Goal: Task Accomplishment & Management: Manage account settings

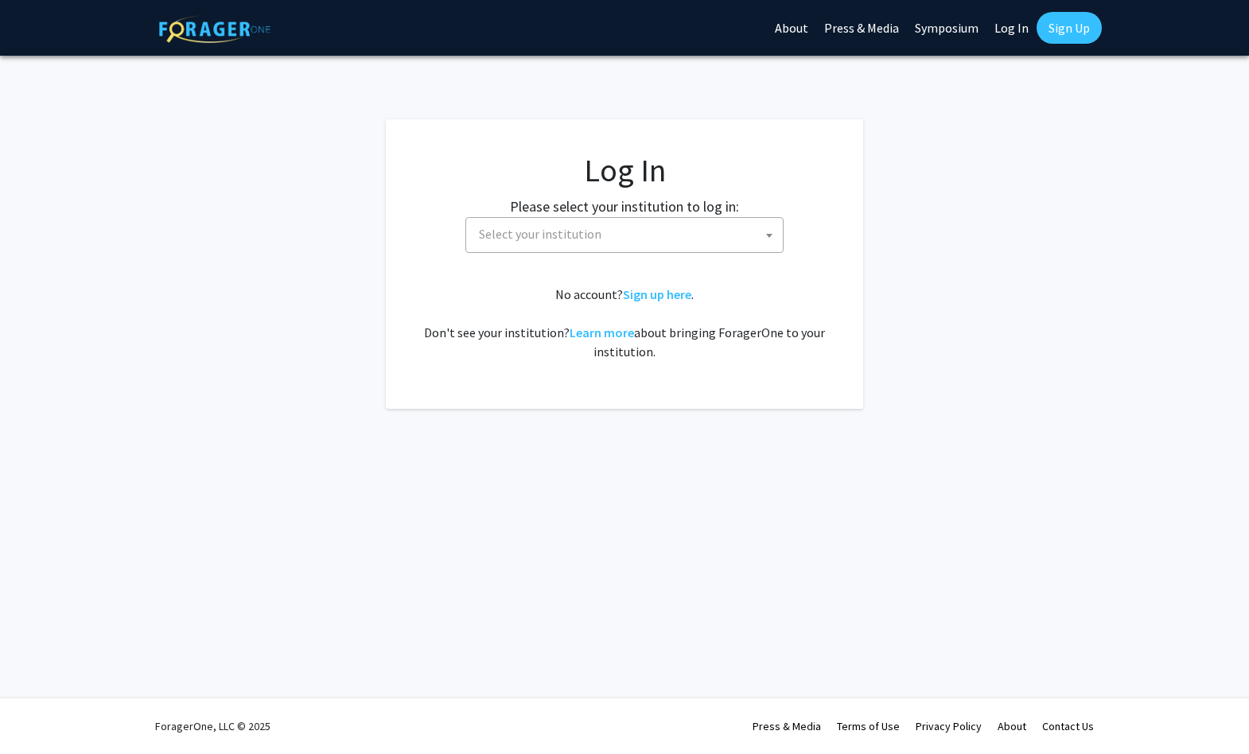
select select
click at [698, 231] on span "Select your institution" at bounding box center [628, 234] width 310 height 33
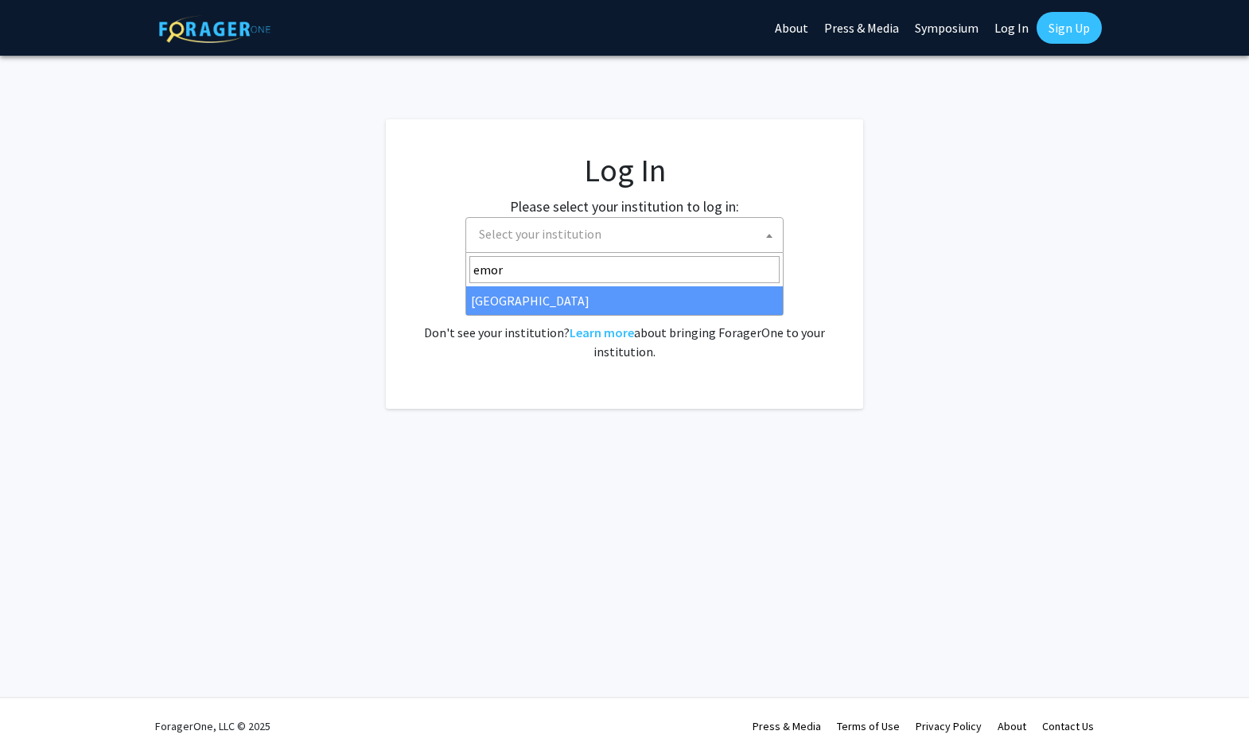
type input "emory"
select select "12"
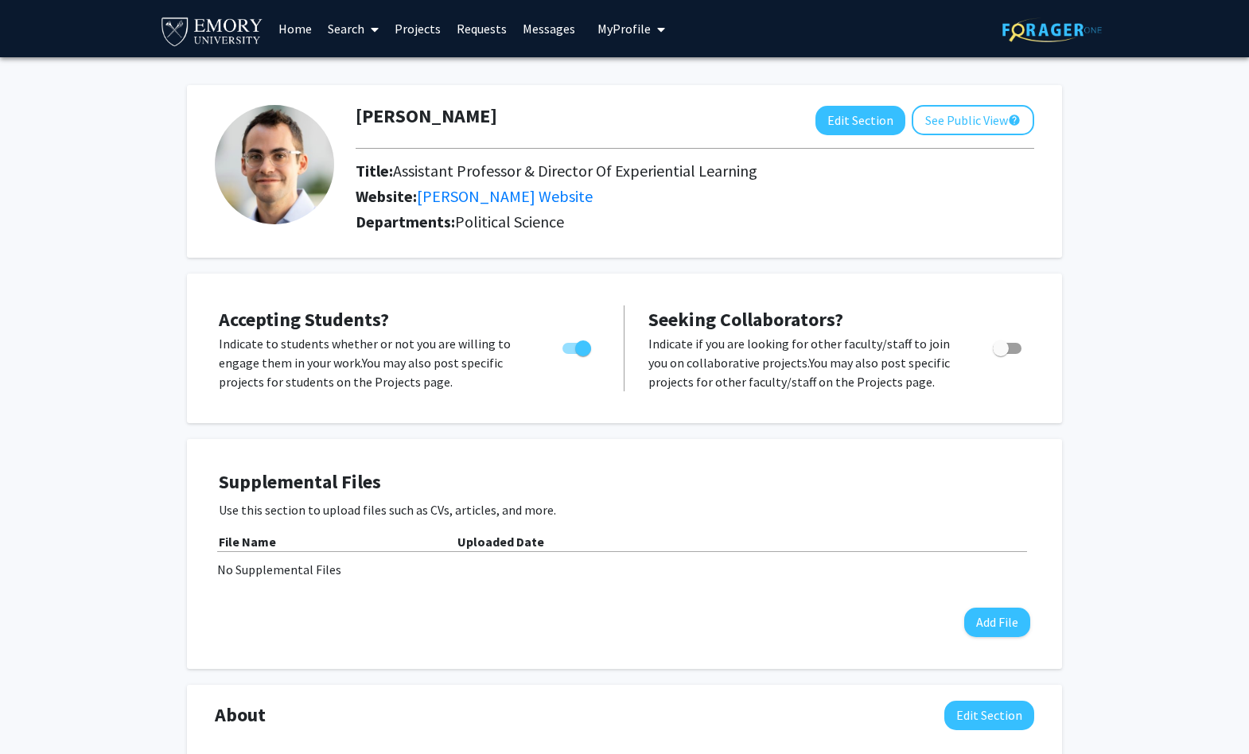
click at [364, 29] on link "Search" at bounding box center [353, 29] width 67 height 56
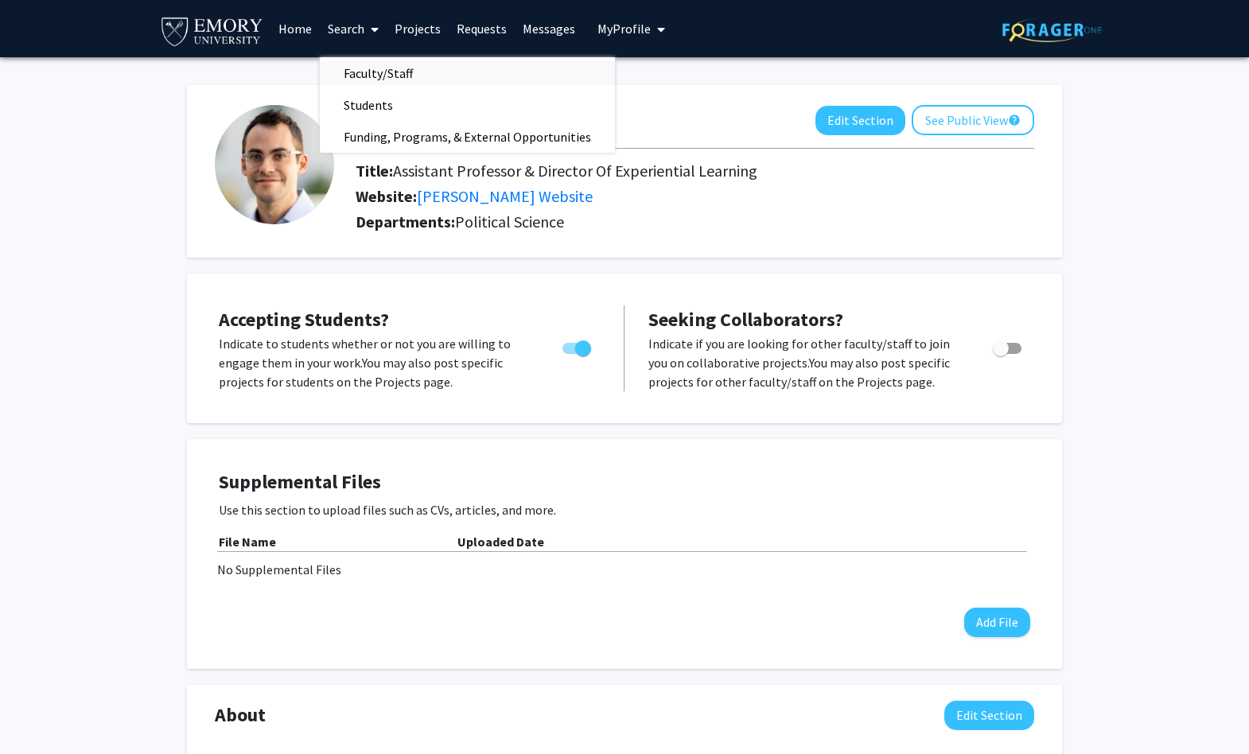
click at [385, 75] on span "Faculty/Staff" at bounding box center [378, 73] width 117 height 32
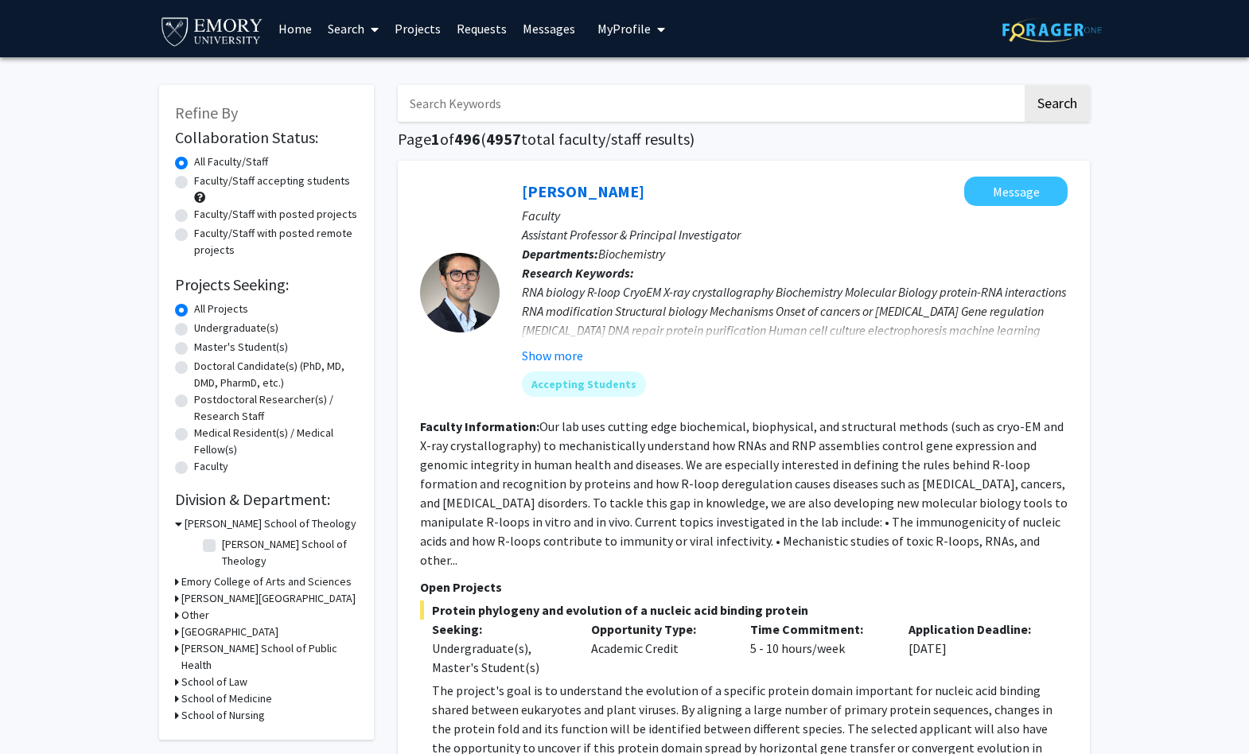
click at [194, 185] on label "Faculty/Staff accepting students" at bounding box center [272, 181] width 156 height 17
click at [194, 183] on input "Faculty/Staff accepting students" at bounding box center [199, 178] width 10 height 10
radio input "true"
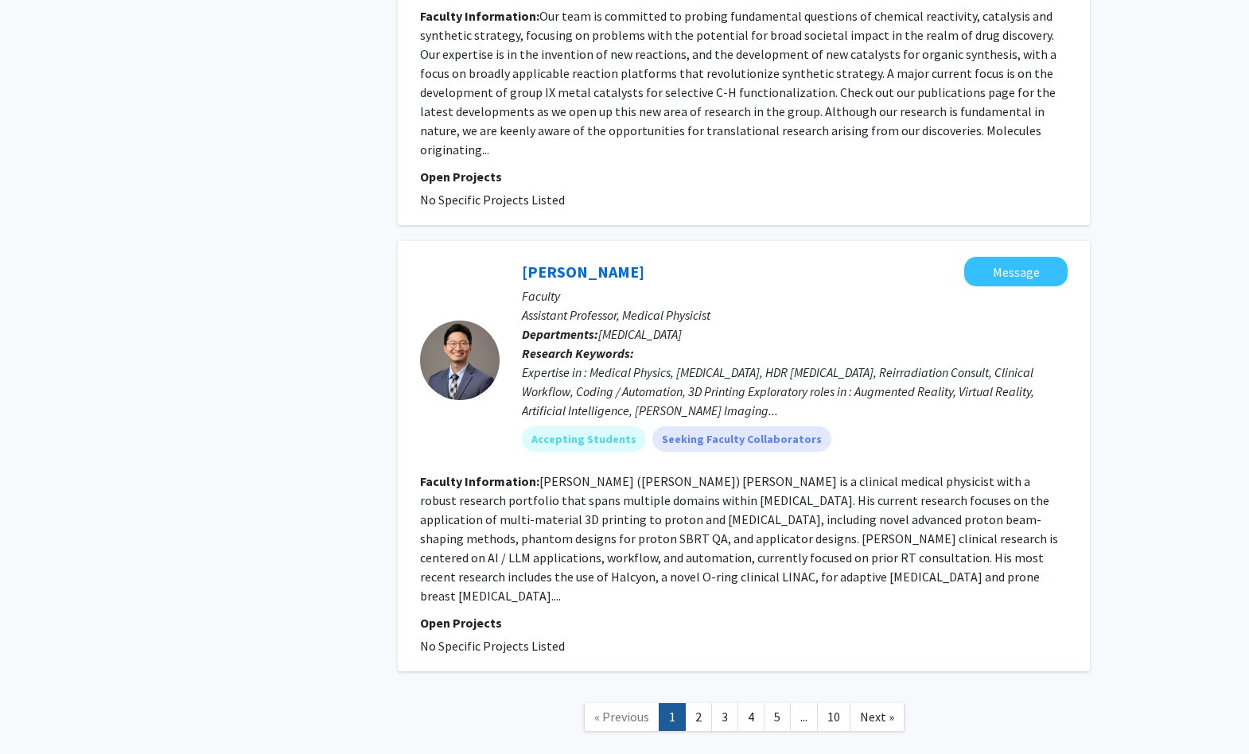
scroll to position [4793, 0]
click at [701, 704] on link "2" at bounding box center [698, 718] width 27 height 28
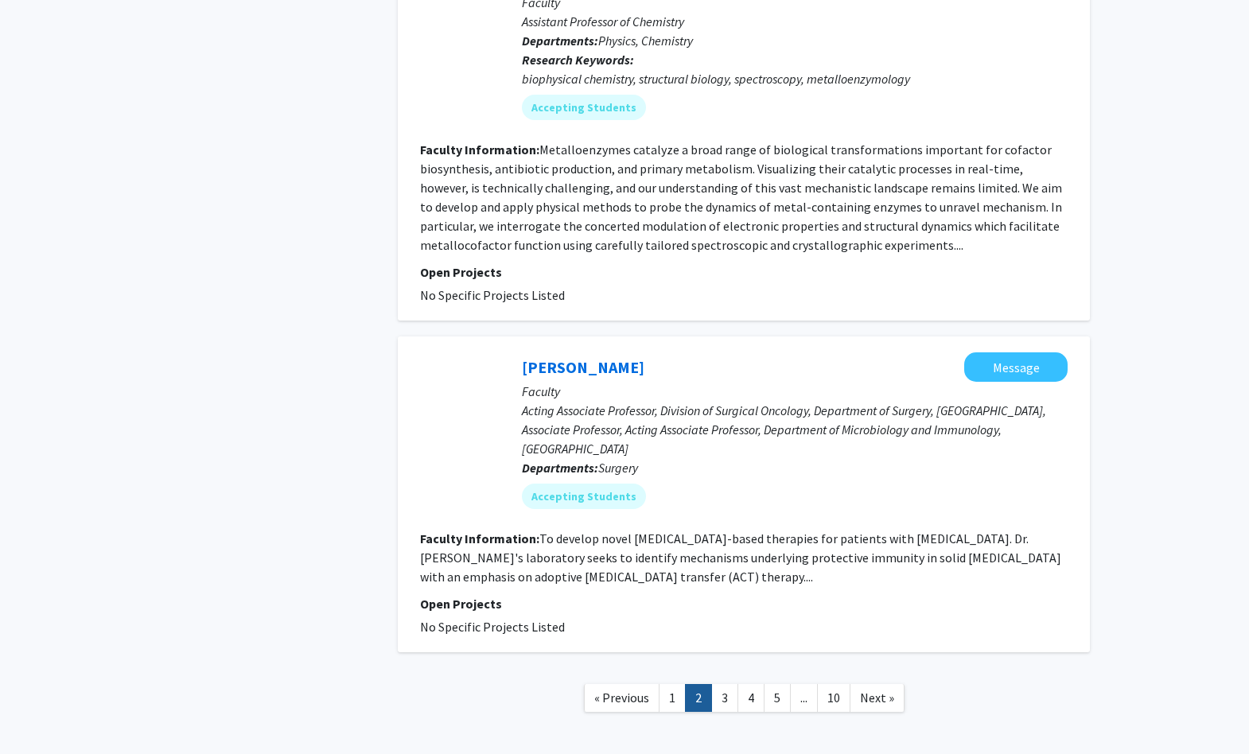
scroll to position [3420, 0]
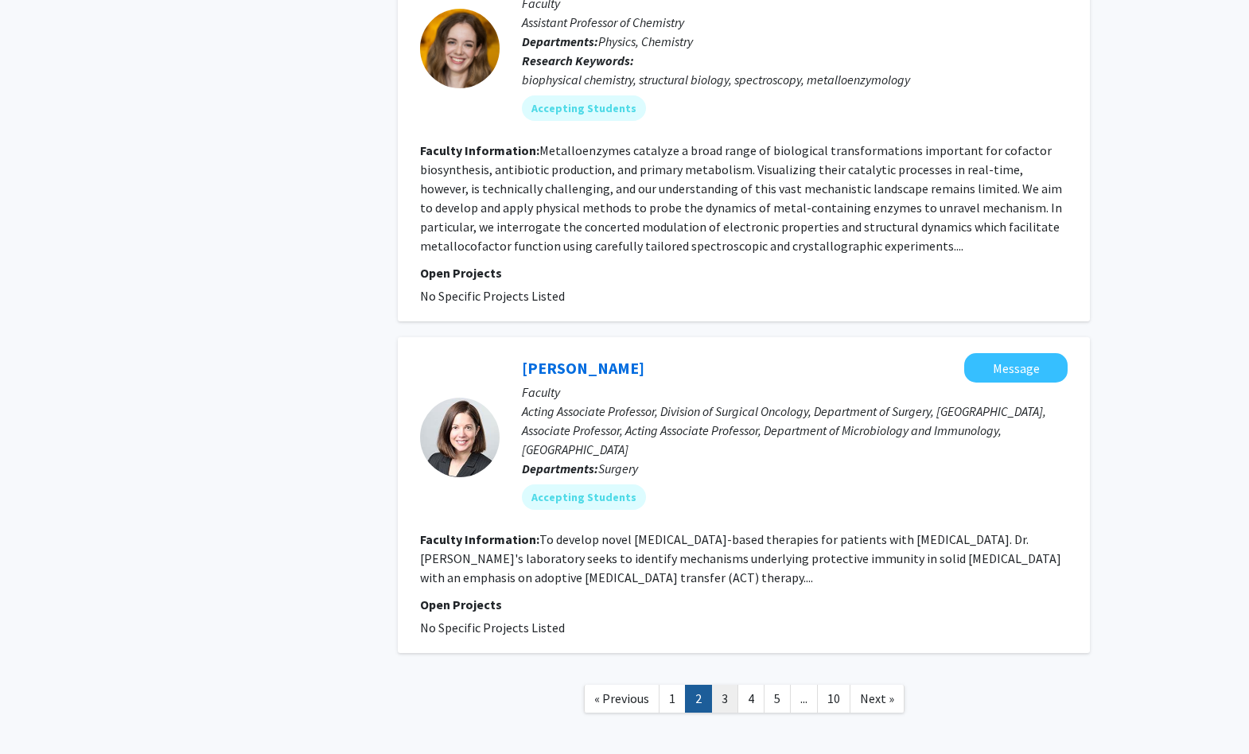
click at [723, 685] on link "3" at bounding box center [724, 699] width 27 height 28
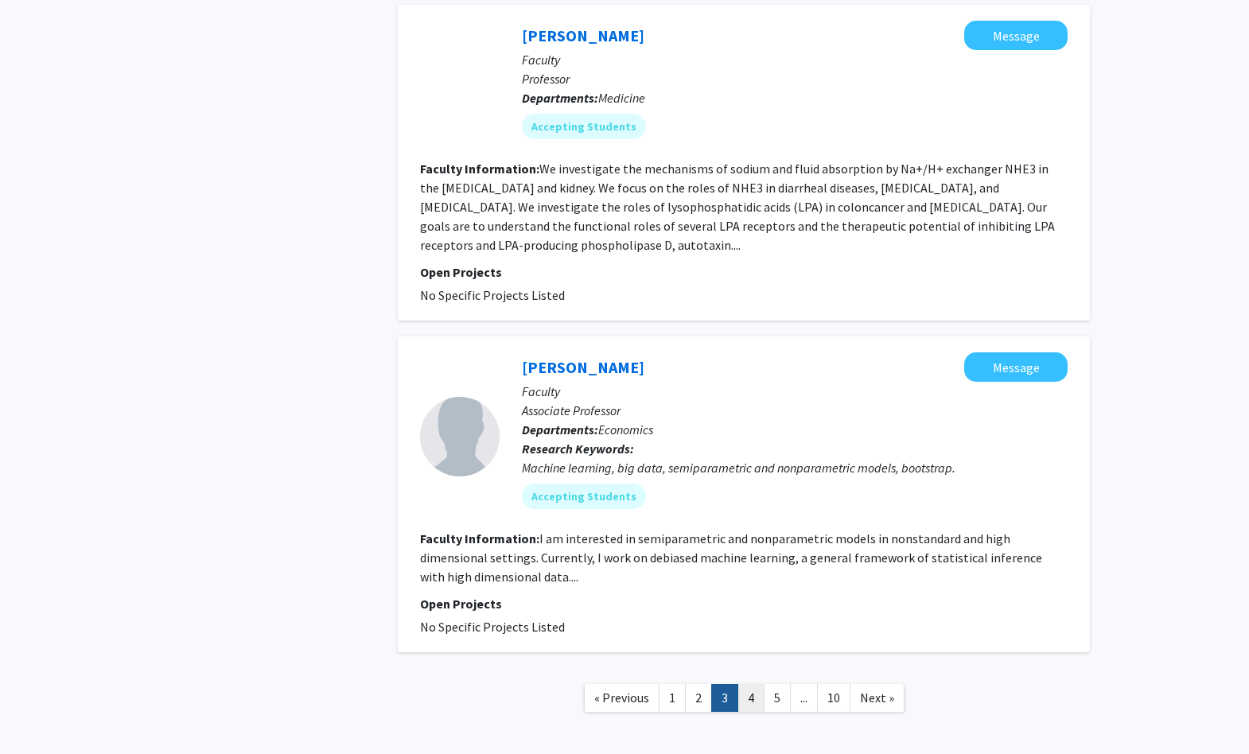
scroll to position [3077, 0]
click at [753, 685] on link "4" at bounding box center [751, 699] width 27 height 28
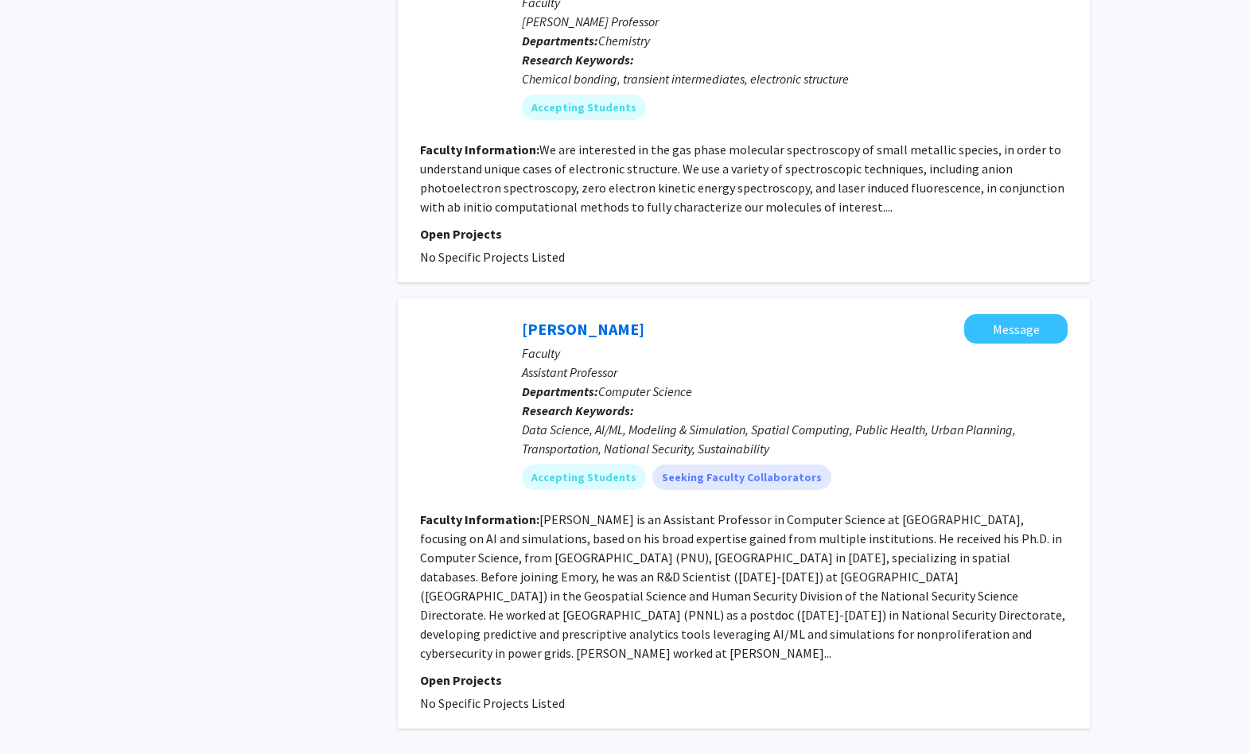
scroll to position [3675, 0]
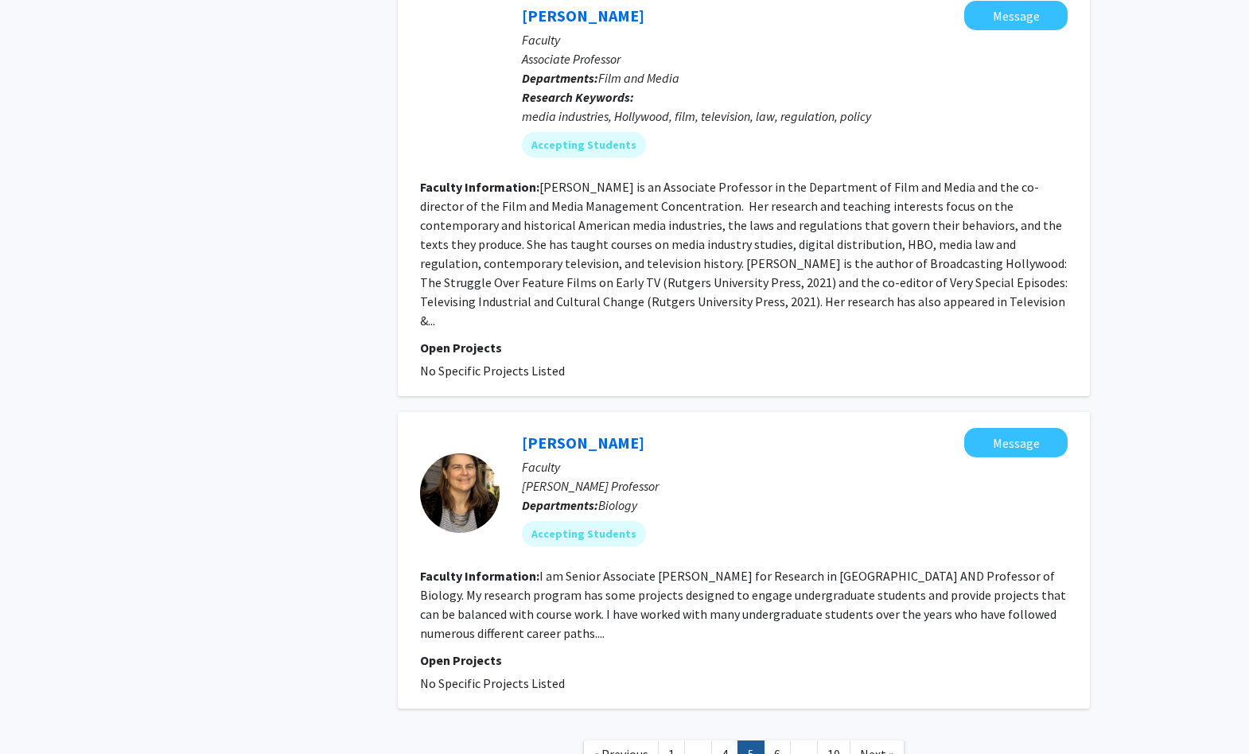
scroll to position [3391, 0]
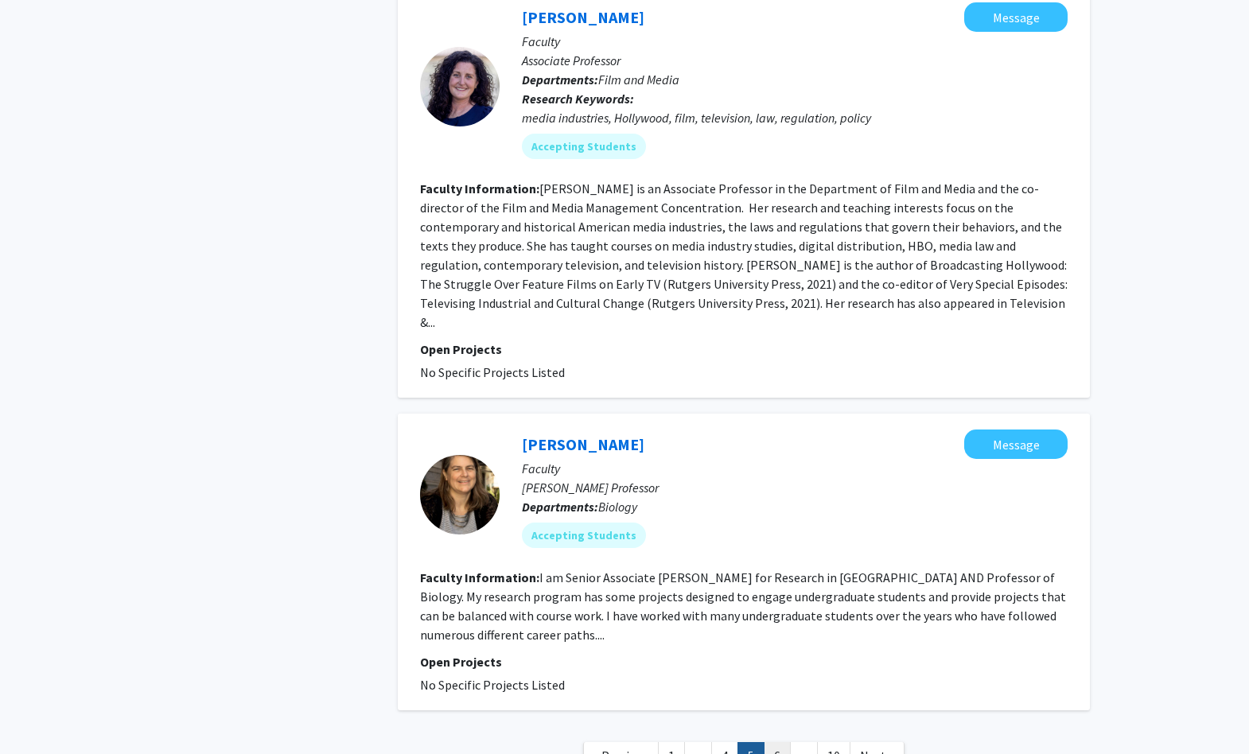
click at [781, 742] on link "6" at bounding box center [777, 756] width 27 height 28
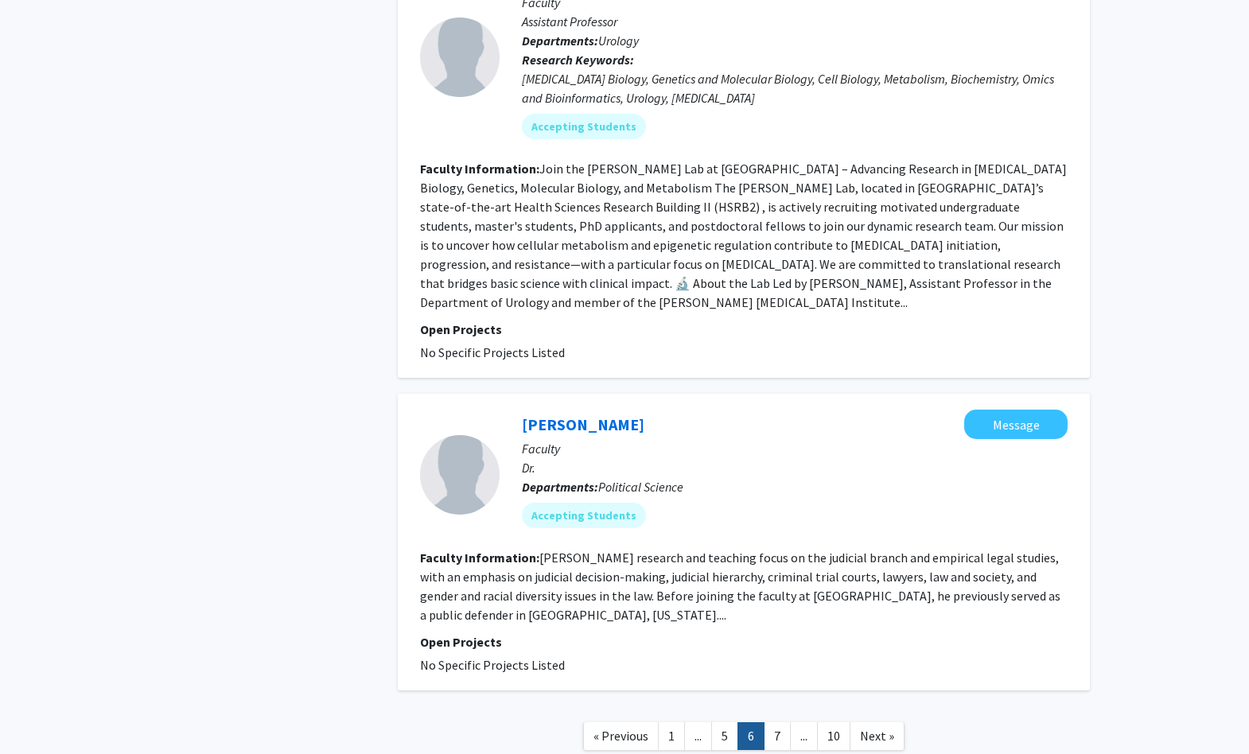
scroll to position [2981, 0]
click at [780, 723] on link "7" at bounding box center [777, 737] width 27 height 28
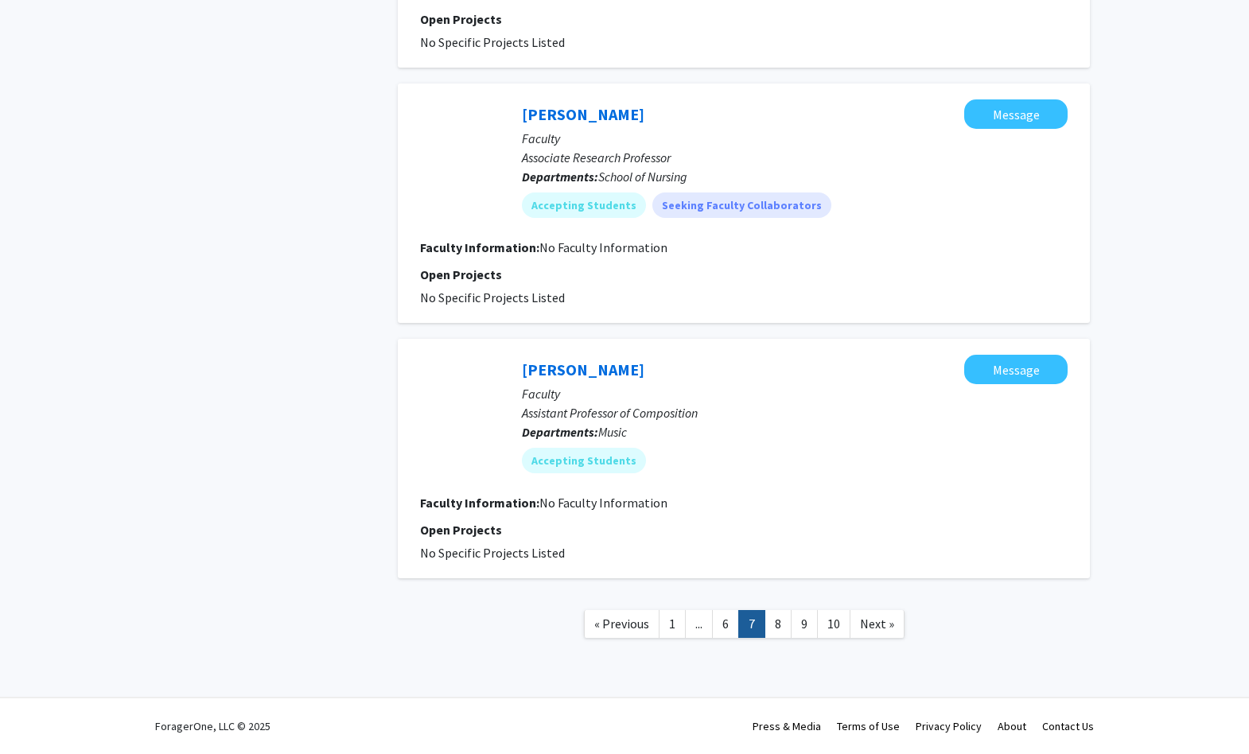
scroll to position [2198, 0]
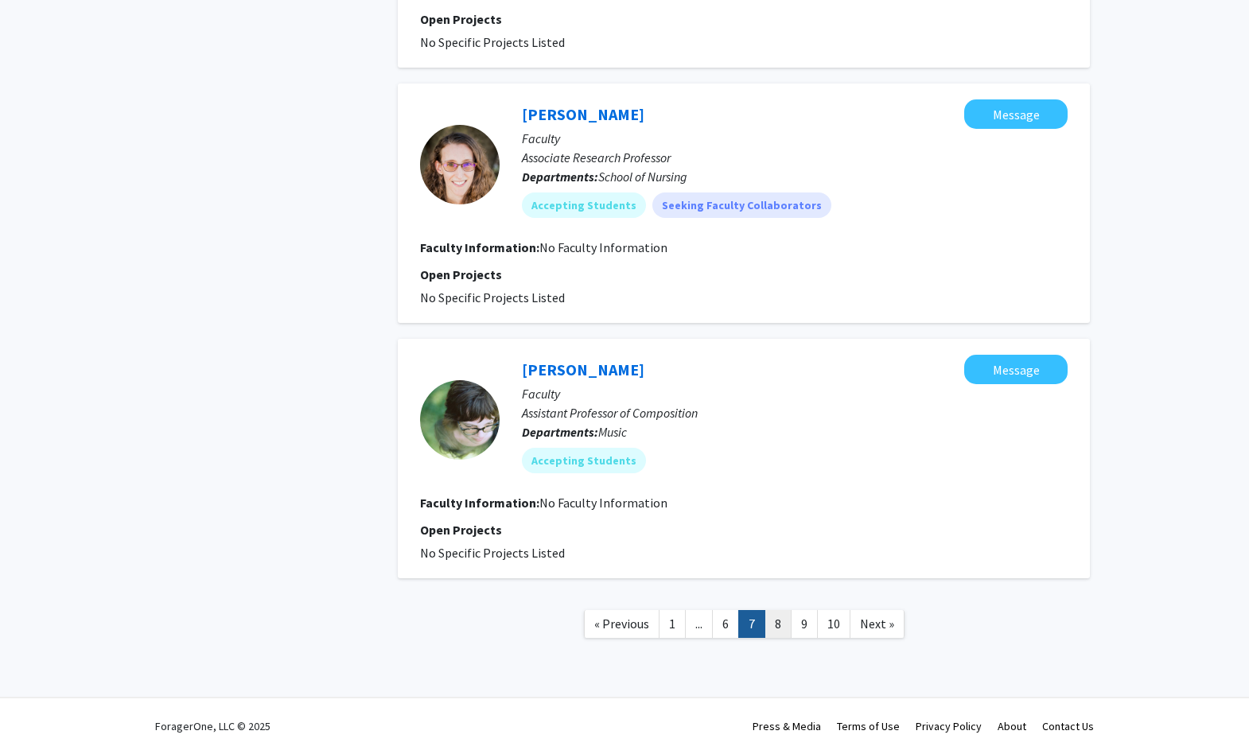
click at [780, 629] on link "8" at bounding box center [778, 624] width 27 height 28
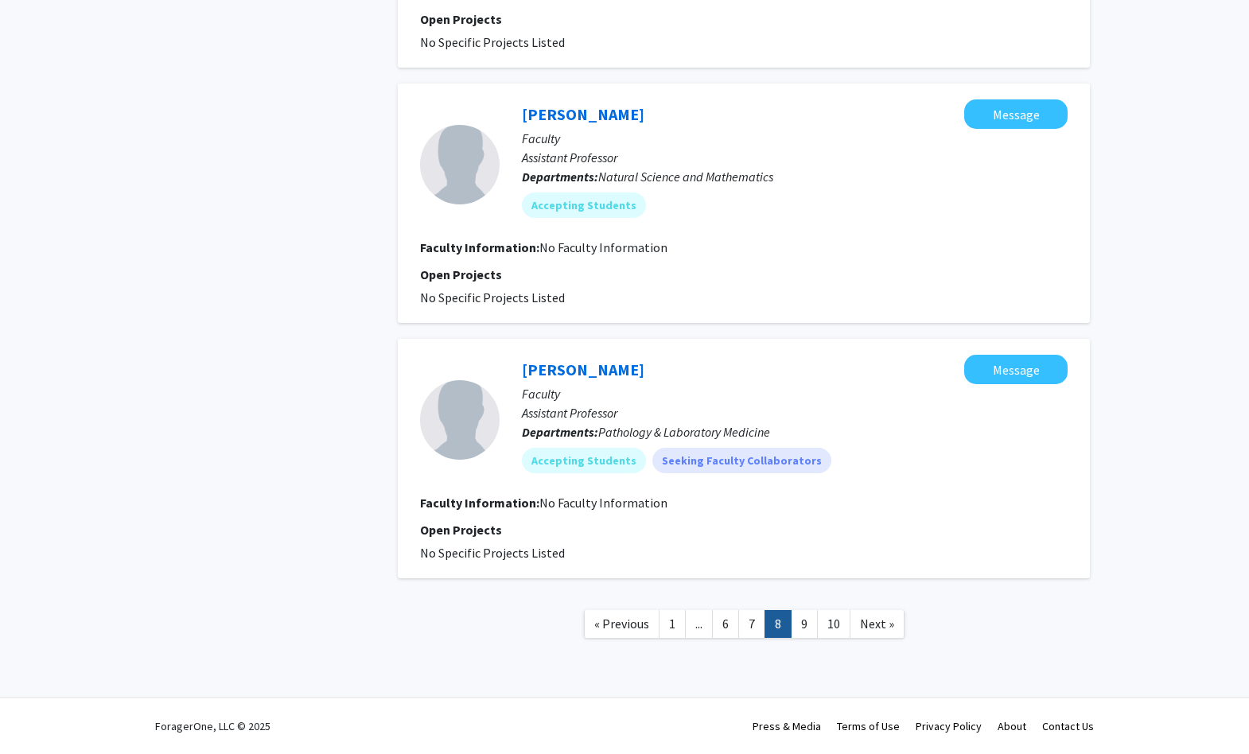
scroll to position [2065, 0]
click at [797, 634] on link "9" at bounding box center [804, 624] width 27 height 28
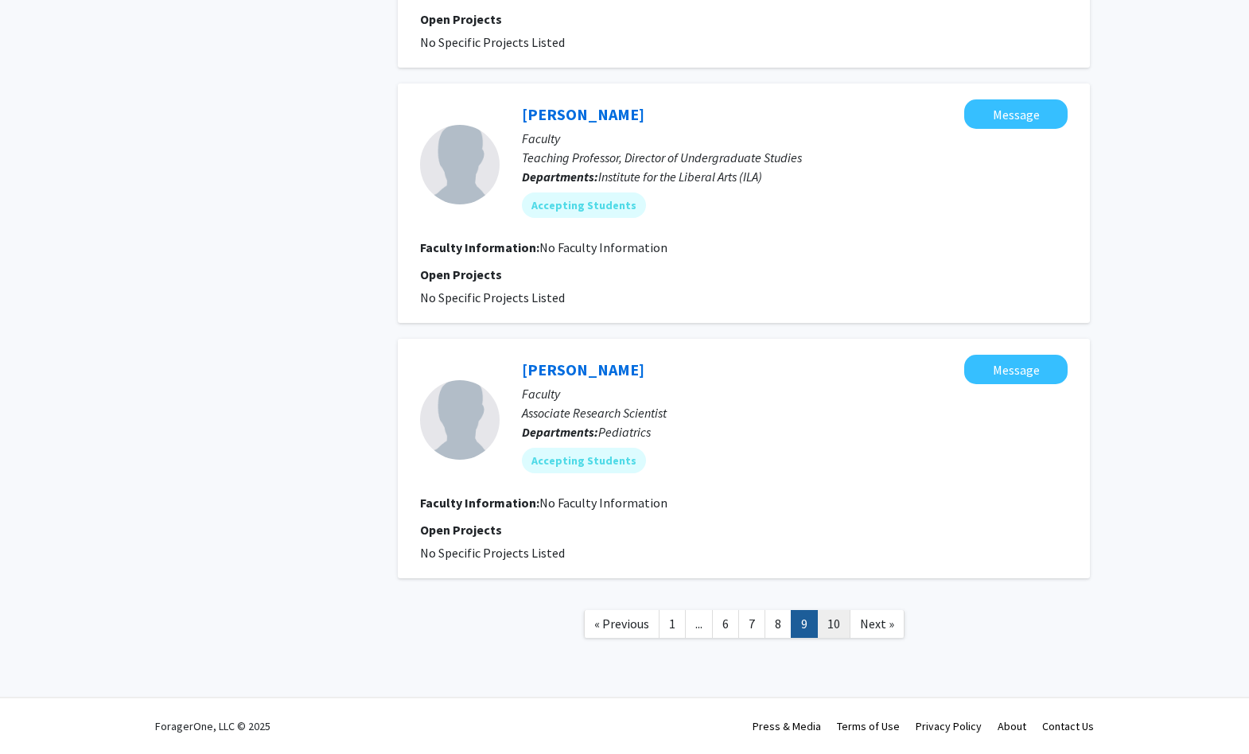
scroll to position [2122, 0]
click at [828, 633] on link "10" at bounding box center [833, 624] width 33 height 28
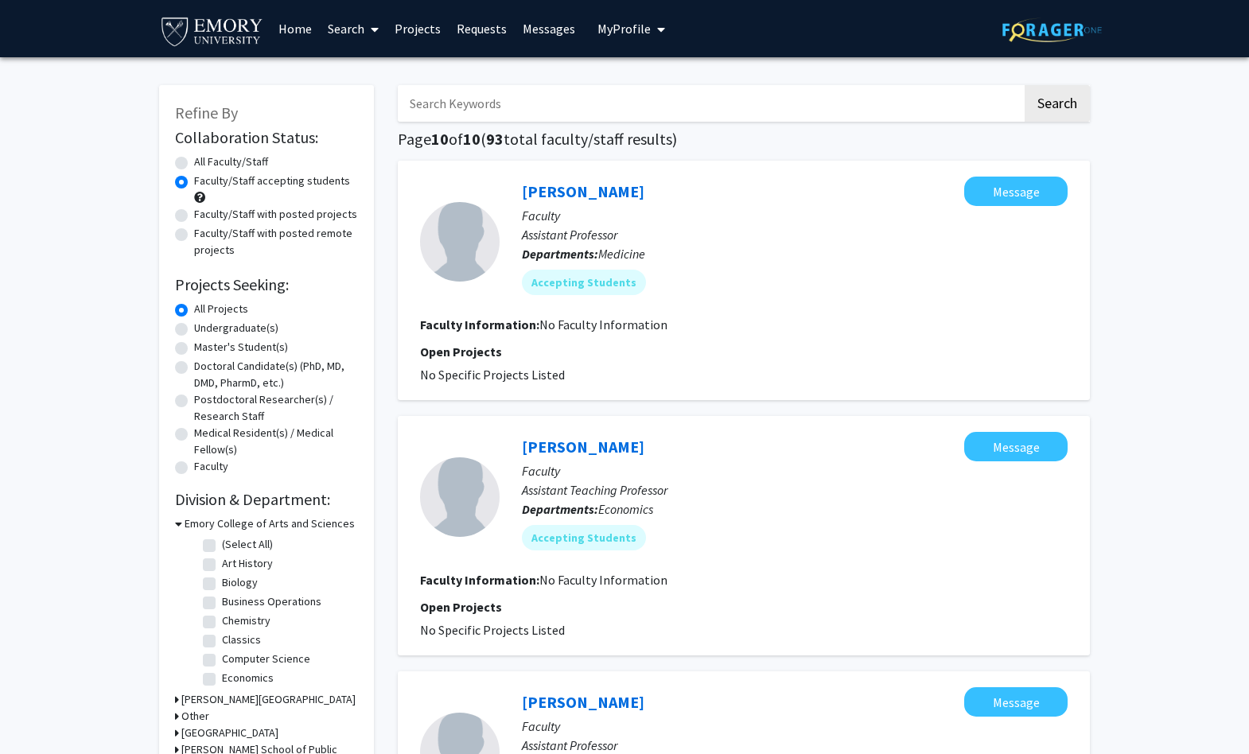
click at [264, 27] on img at bounding box center [212, 31] width 106 height 36
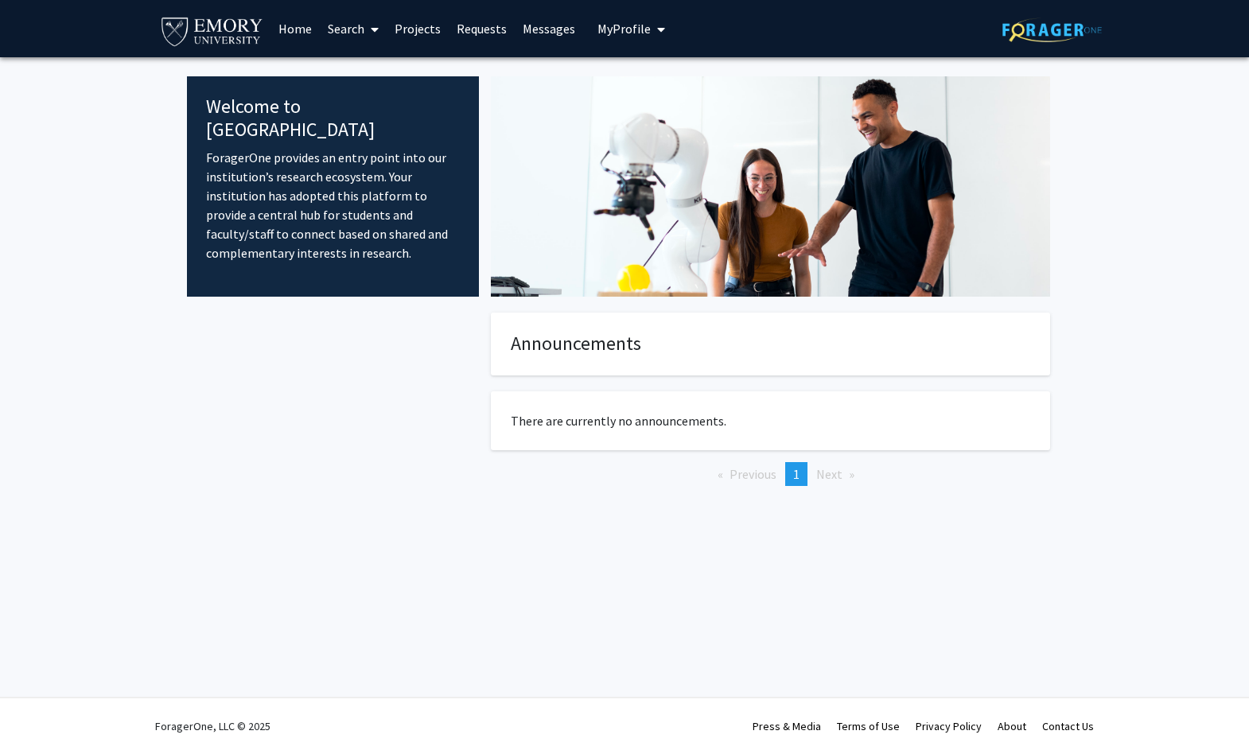
click at [311, 28] on link "Home" at bounding box center [294, 29] width 49 height 56
click at [308, 31] on link "Home" at bounding box center [294, 29] width 49 height 56
click at [629, 31] on span "My Profile" at bounding box center [623, 29] width 53 height 16
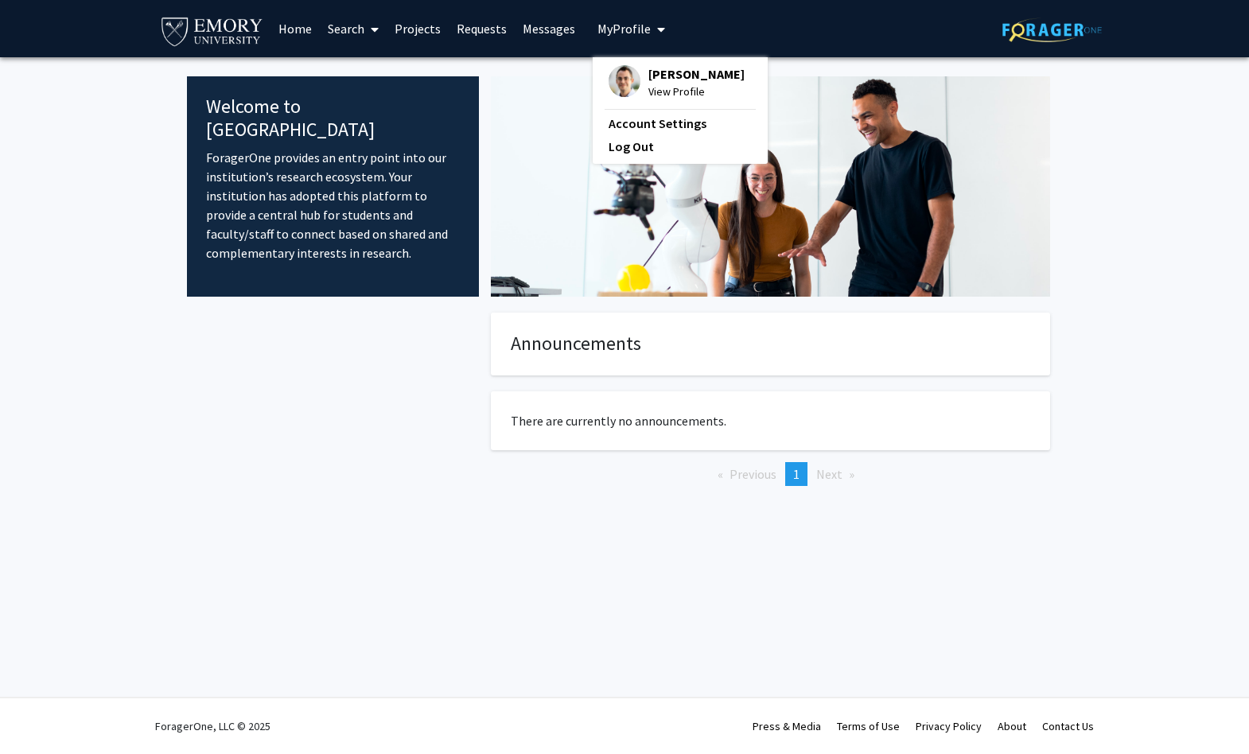
click at [650, 93] on span "View Profile" at bounding box center [696, 92] width 96 height 18
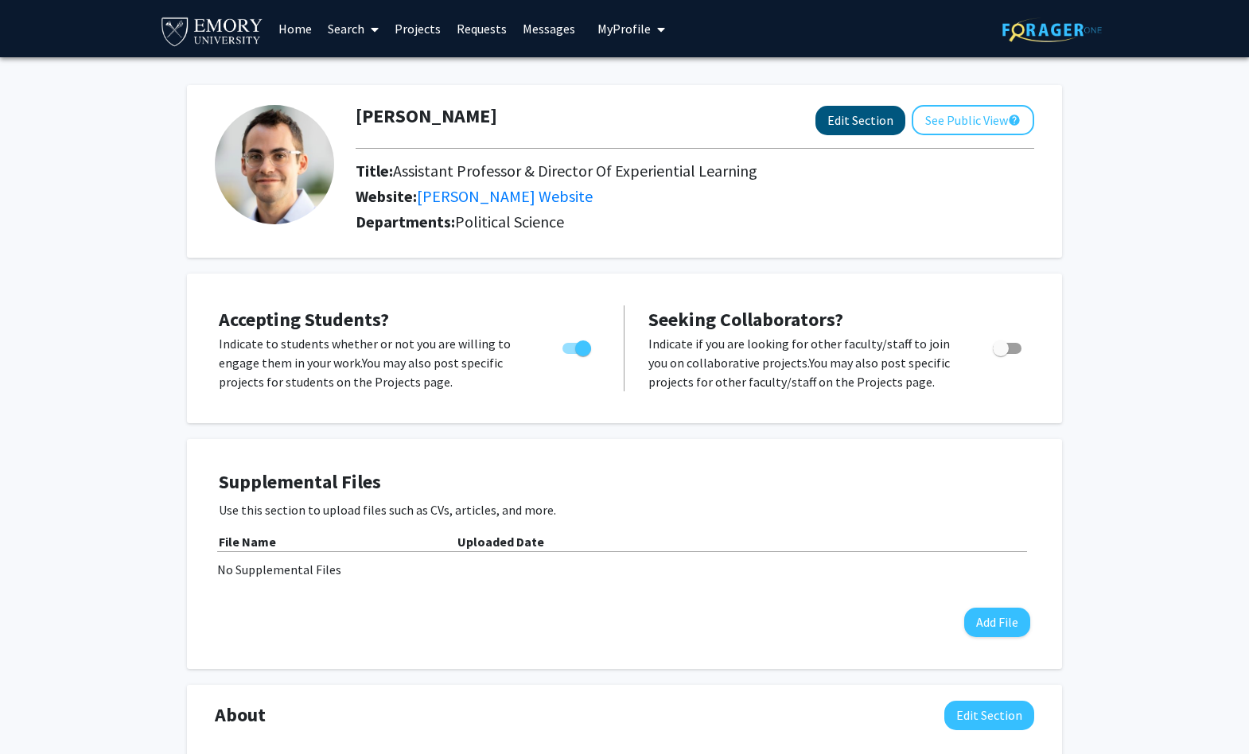
click at [856, 130] on button "Edit Section" at bounding box center [860, 120] width 90 height 29
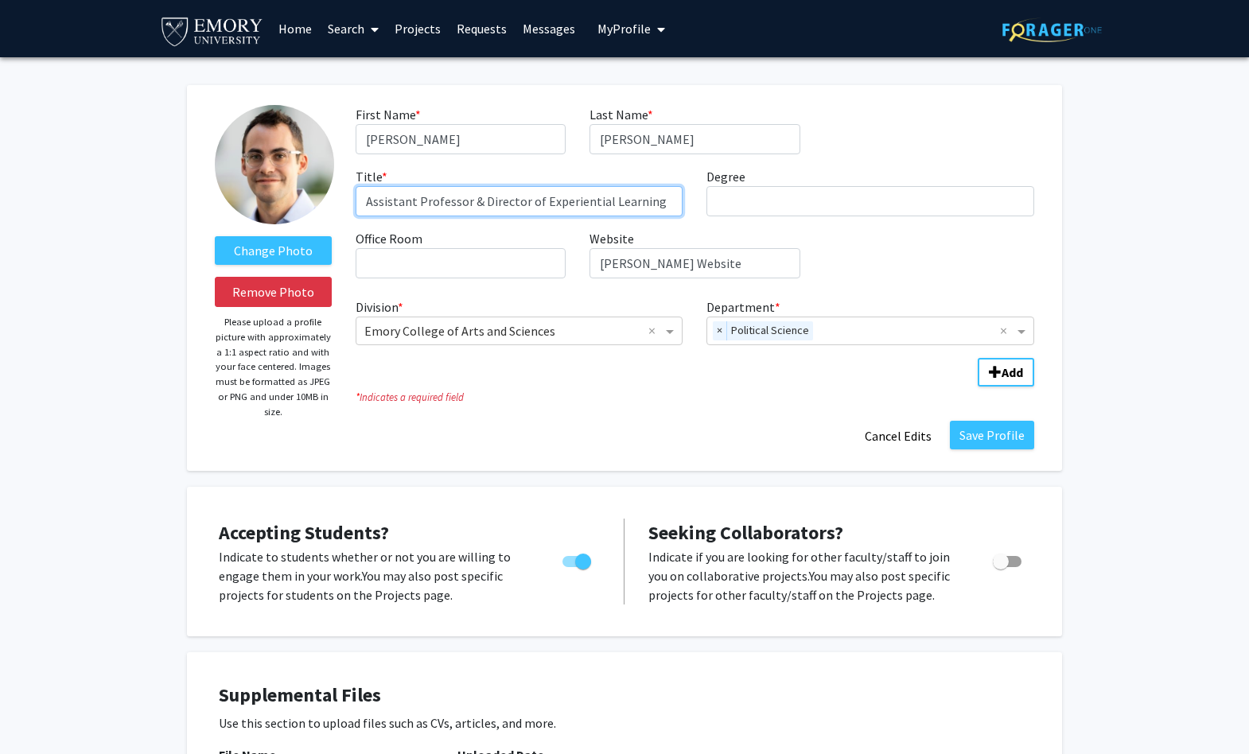
drag, startPoint x: 668, startPoint y: 205, endPoint x: 322, endPoint y: 181, distance: 346.9
click at [322, 181] on form "Change Photo Remove Photo Please upload a profile picture with approximately a …" at bounding box center [624, 278] width 843 height 346
type input "Associate Professor of Political Science"
click at [991, 438] on button "Save Profile" at bounding box center [992, 435] width 84 height 29
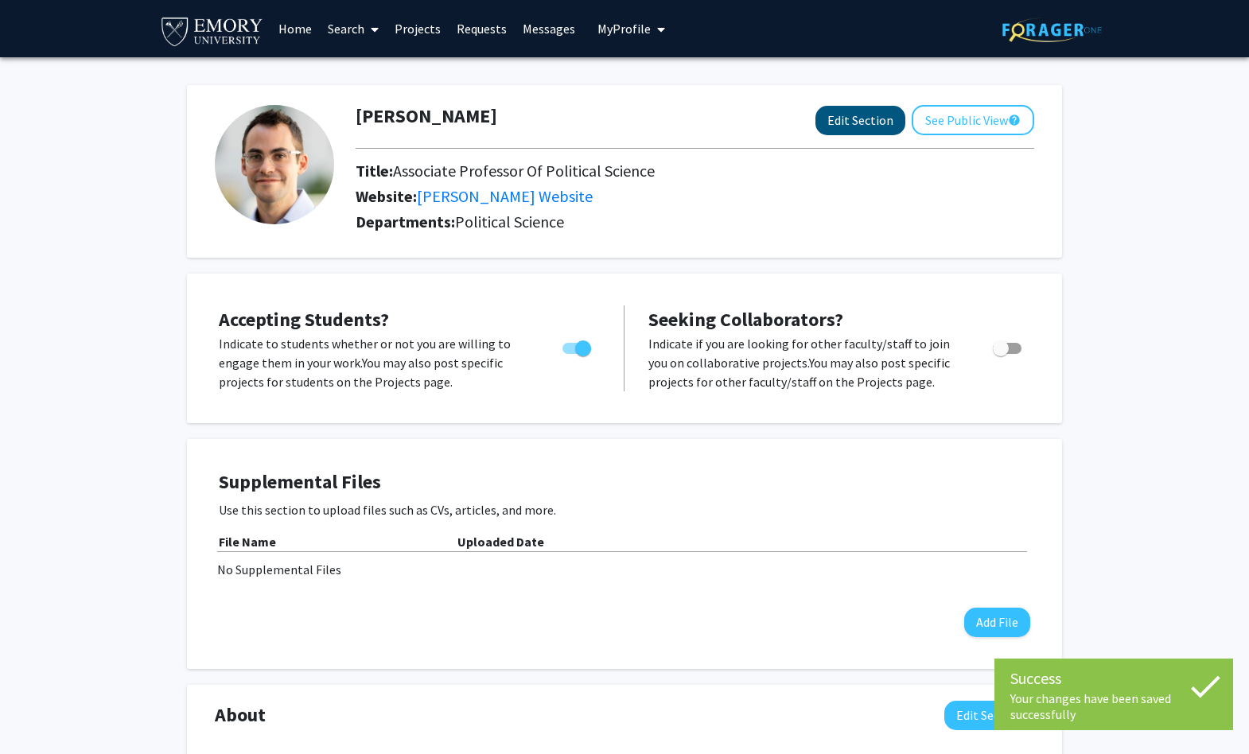
click at [843, 125] on button "Edit Section" at bounding box center [860, 120] width 90 height 29
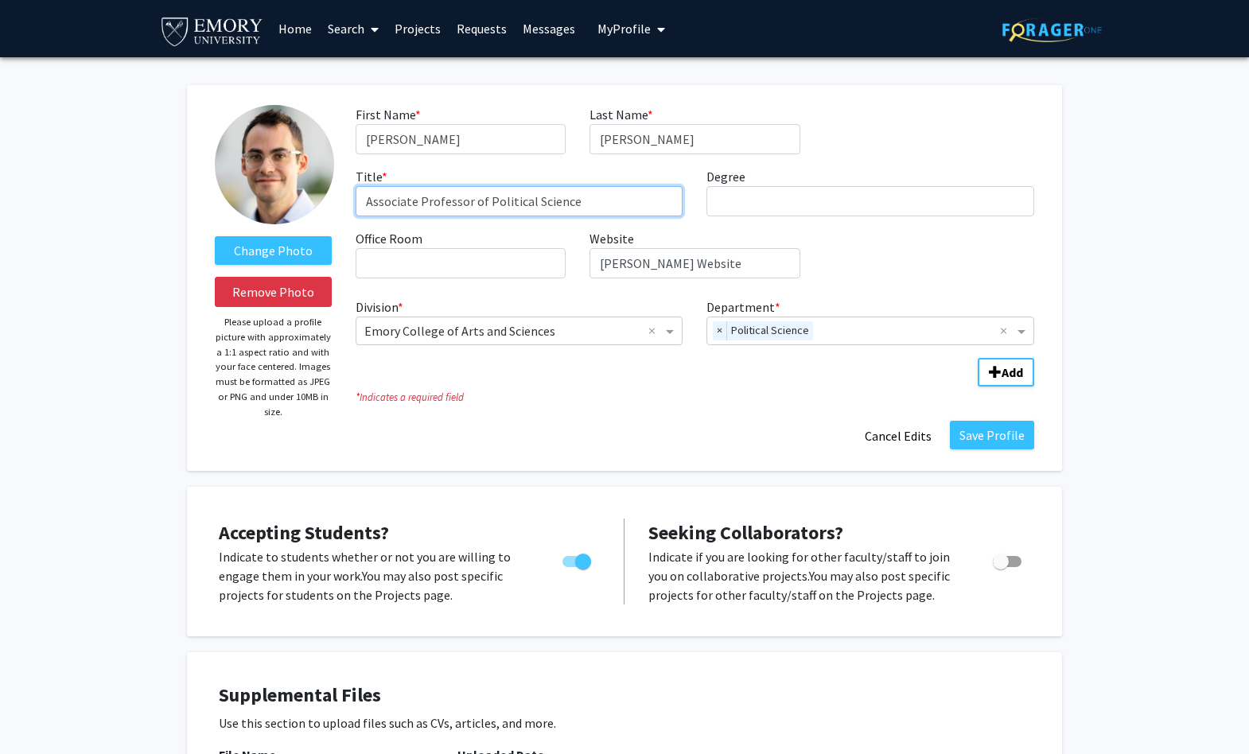
drag, startPoint x: 597, startPoint y: 204, endPoint x: 472, endPoint y: 203, distance: 124.9
click at [472, 203] on input "Associate Professor of Political Science" at bounding box center [520, 201] width 328 height 30
type input "Associate Professor"
click at [994, 438] on button "Save Profile" at bounding box center [992, 435] width 84 height 29
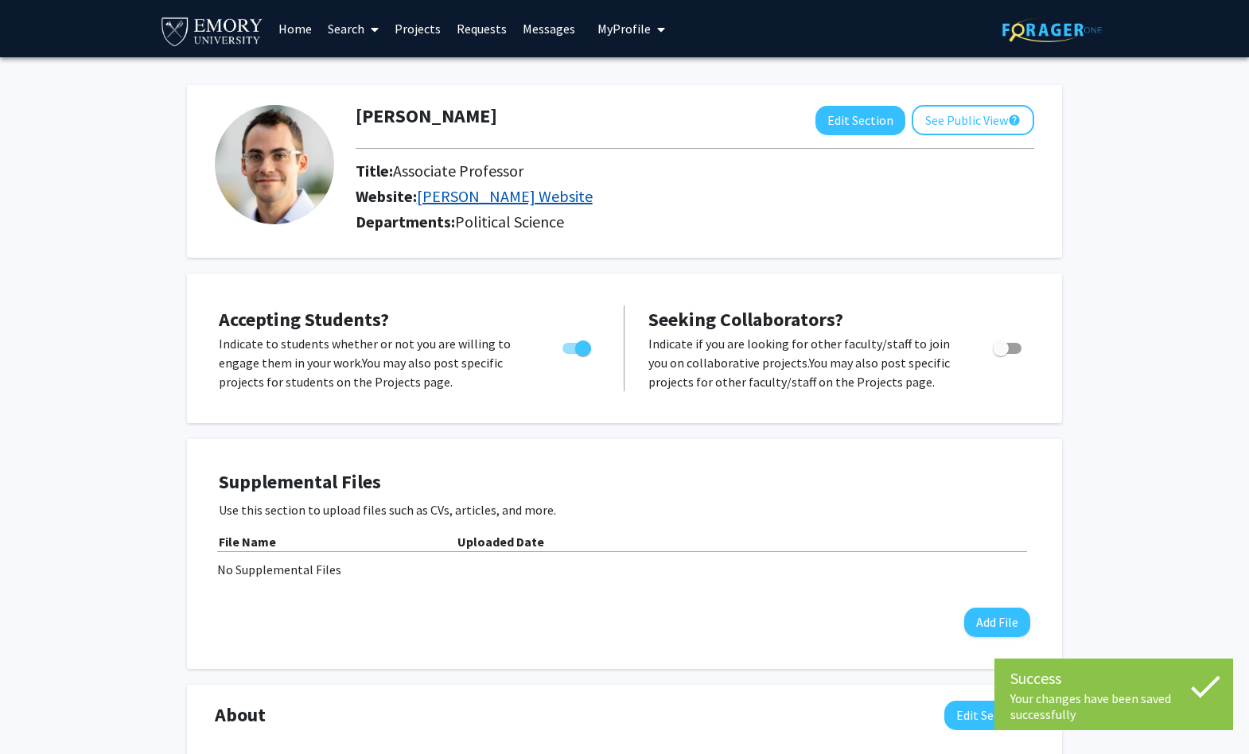
click at [519, 199] on link "[PERSON_NAME] Website" at bounding box center [505, 196] width 176 height 20
click at [873, 120] on button "Edit Section" at bounding box center [860, 120] width 90 height 29
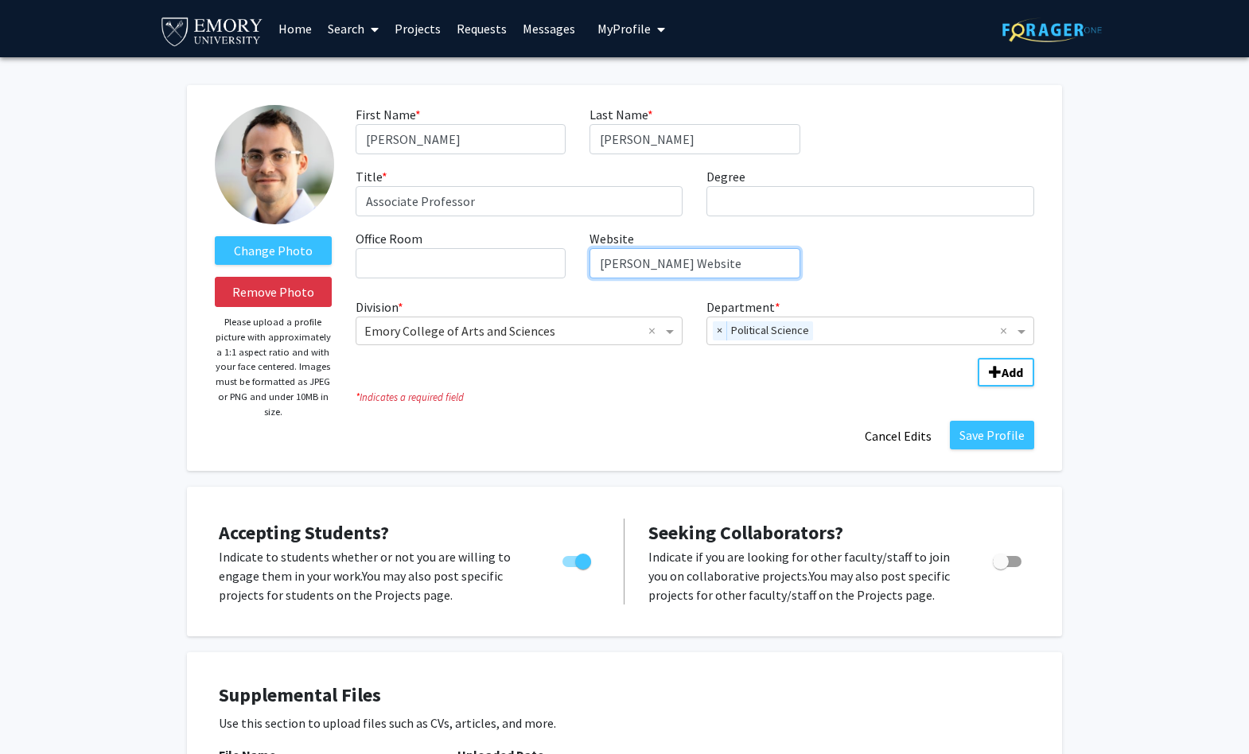
drag, startPoint x: 761, startPoint y: 262, endPoint x: 578, endPoint y: 239, distance: 185.1
click at [593, 242] on div "Website required [PERSON_NAME] Website" at bounding box center [695, 253] width 234 height 49
type input "[DOMAIN_NAME]"
click at [1011, 439] on button "Save Profile" at bounding box center [992, 435] width 84 height 29
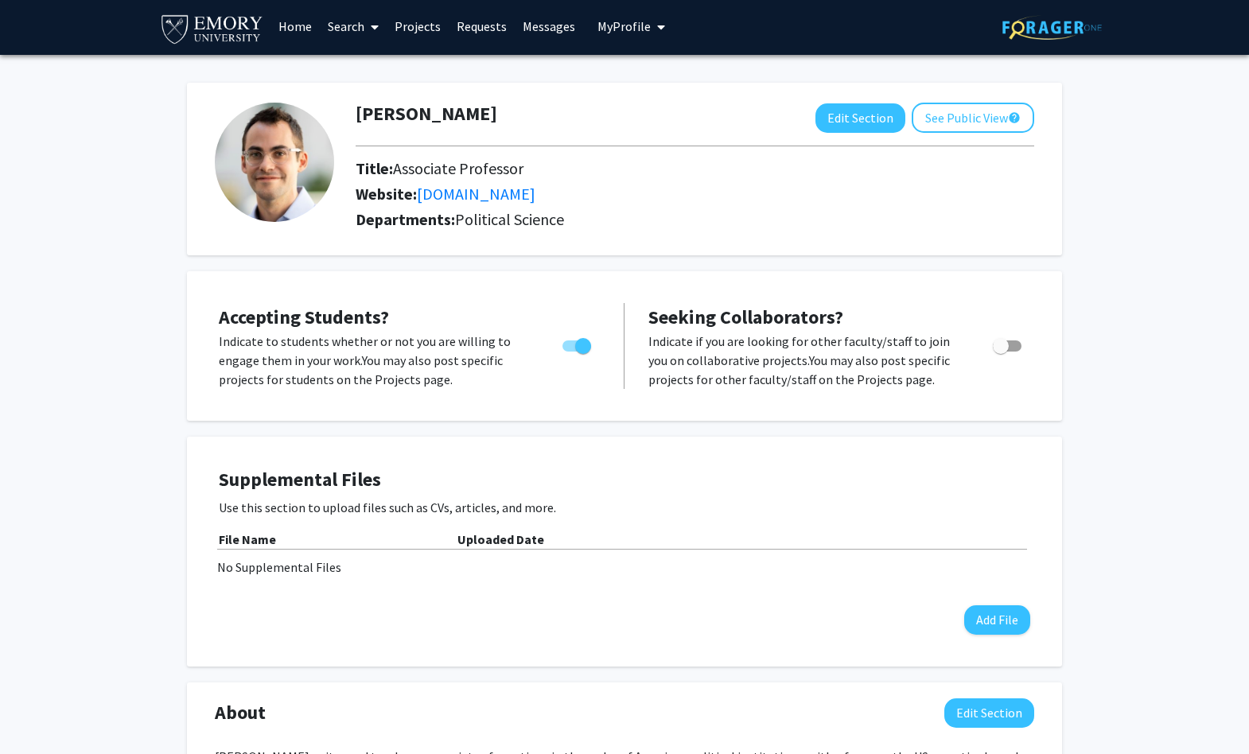
scroll to position [2, 0]
click at [467, 26] on link "Requests" at bounding box center [482, 26] width 66 height 56
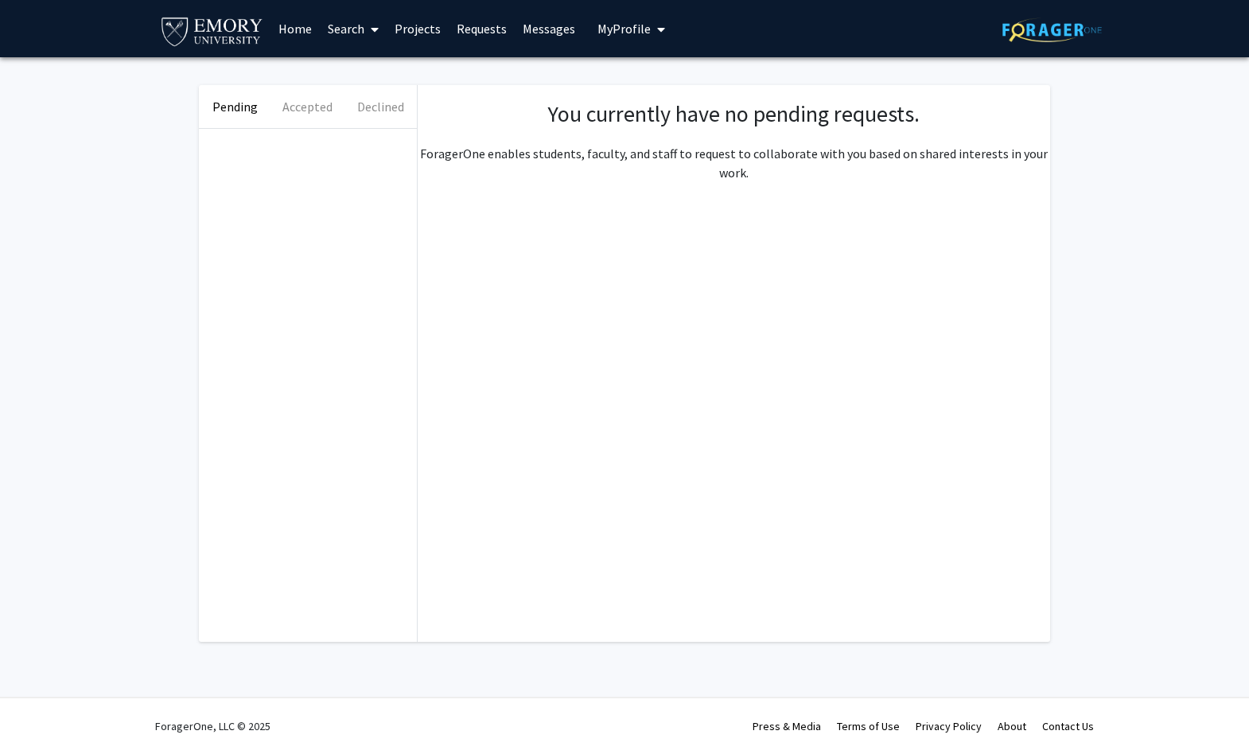
click at [417, 26] on link "Projects" at bounding box center [418, 29] width 62 height 56
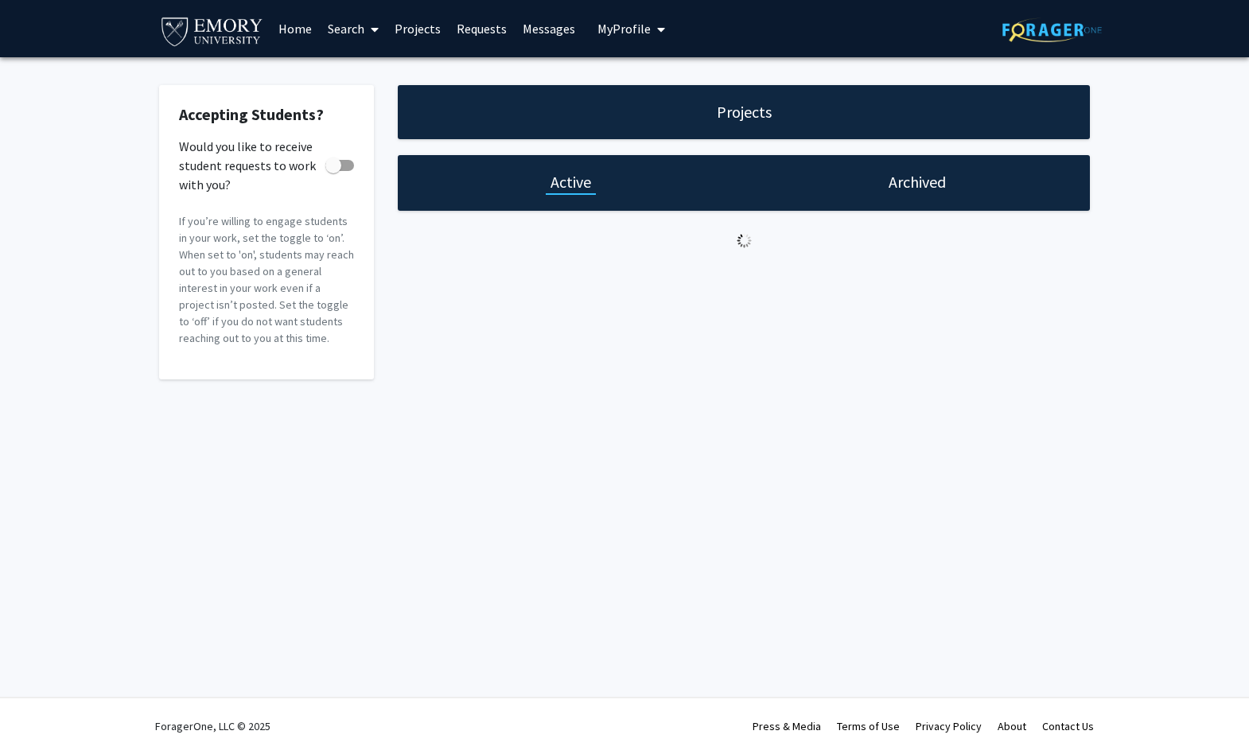
checkbox input "true"
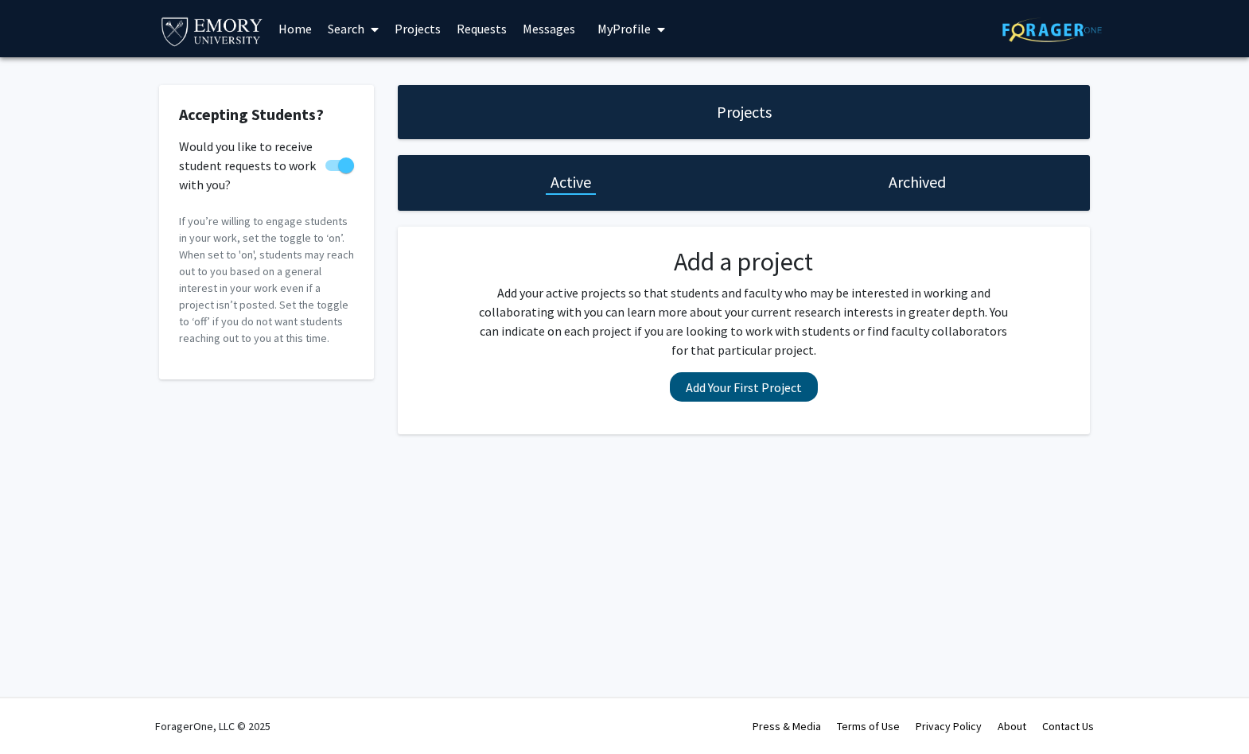
click at [781, 392] on button "Add Your First Project" at bounding box center [744, 386] width 148 height 29
